Goal: Task Accomplishment & Management: Complete application form

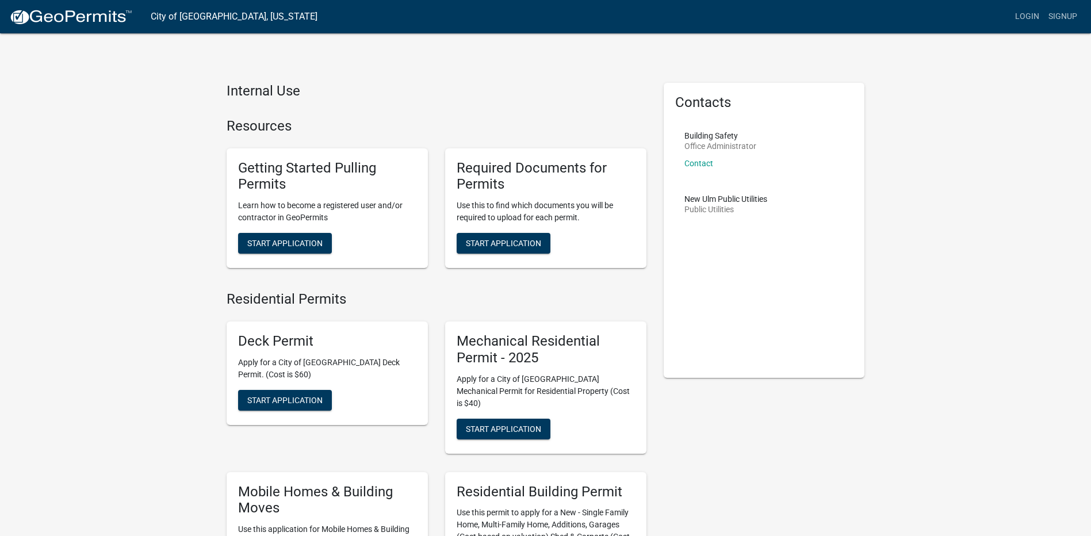
click at [392, 97] on h4 "Internal Use" at bounding box center [437, 91] width 420 height 17
click at [708, 290] on div "Contacts Building Safety Office Administrator Contact New Ulm Public Utilities …" at bounding box center [764, 230] width 201 height 295
click at [574, 394] on p "Apply for a City of [GEOGRAPHIC_DATA] Mechanical Permit for Residential Propert…" at bounding box center [546, 391] width 178 height 36
click at [497, 424] on span "Start Application" at bounding box center [503, 428] width 75 height 9
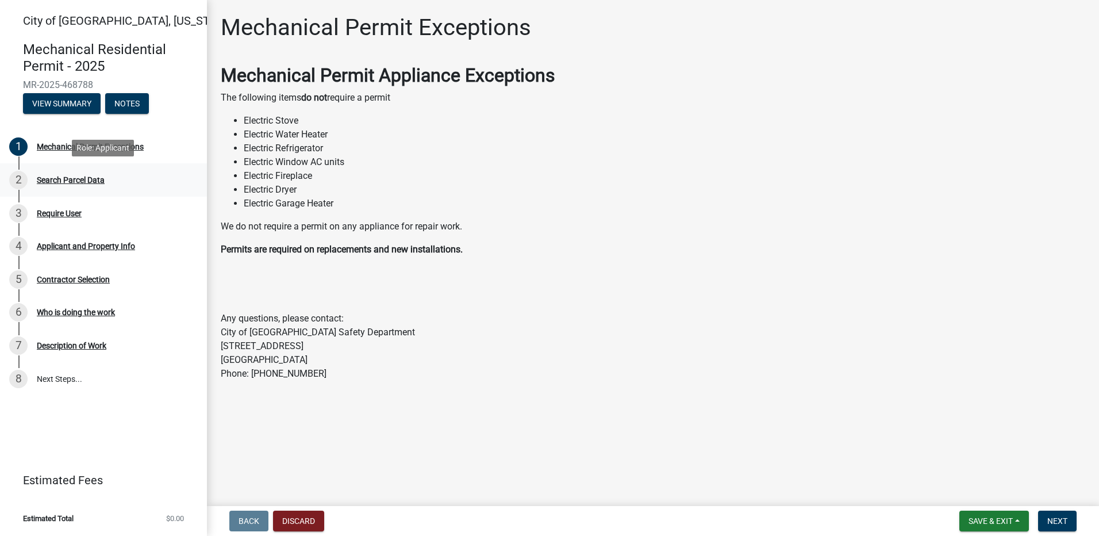
click at [63, 183] on div "Search Parcel Data" at bounding box center [71, 180] width 68 height 8
click at [309, 515] on button "Discard" at bounding box center [298, 521] width 51 height 21
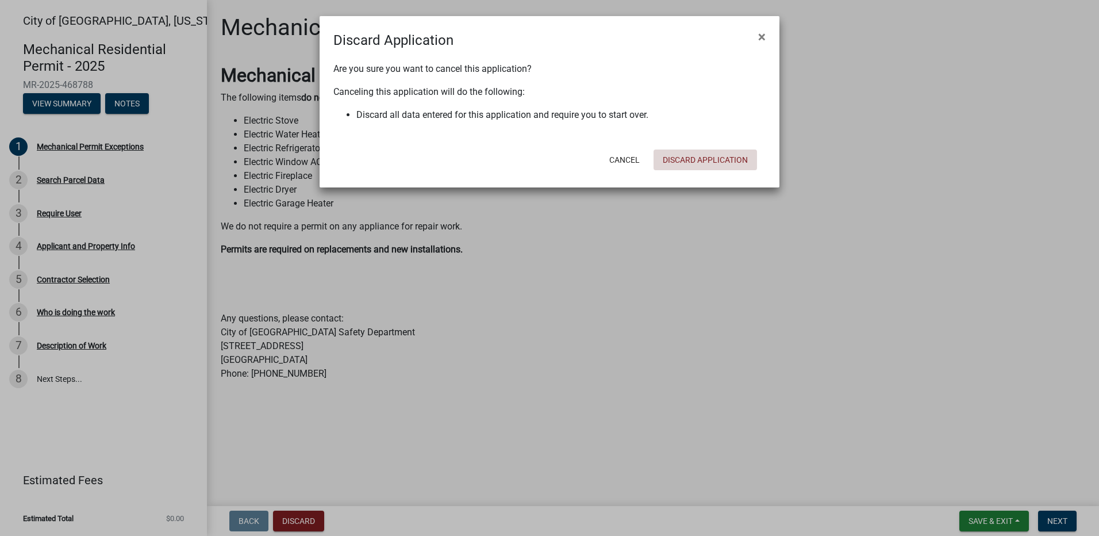
click at [691, 160] on button "Discard Application" at bounding box center [706, 160] width 104 height 21
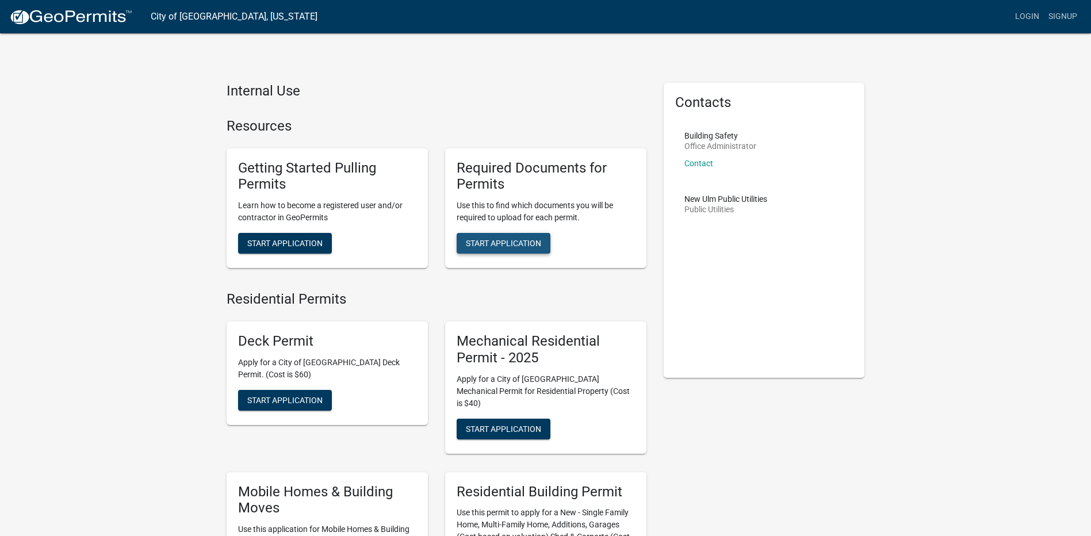
drag, startPoint x: 543, startPoint y: 251, endPoint x: 689, endPoint y: 284, distance: 150.4
click at [500, 404] on div "Mechanical Residential Permit - 2025 Apply for a City of New Ulm Mechanical Per…" at bounding box center [545, 387] width 201 height 132
click at [501, 424] on span "Start Application" at bounding box center [503, 428] width 75 height 9
